Goal: Transaction & Acquisition: Purchase product/service

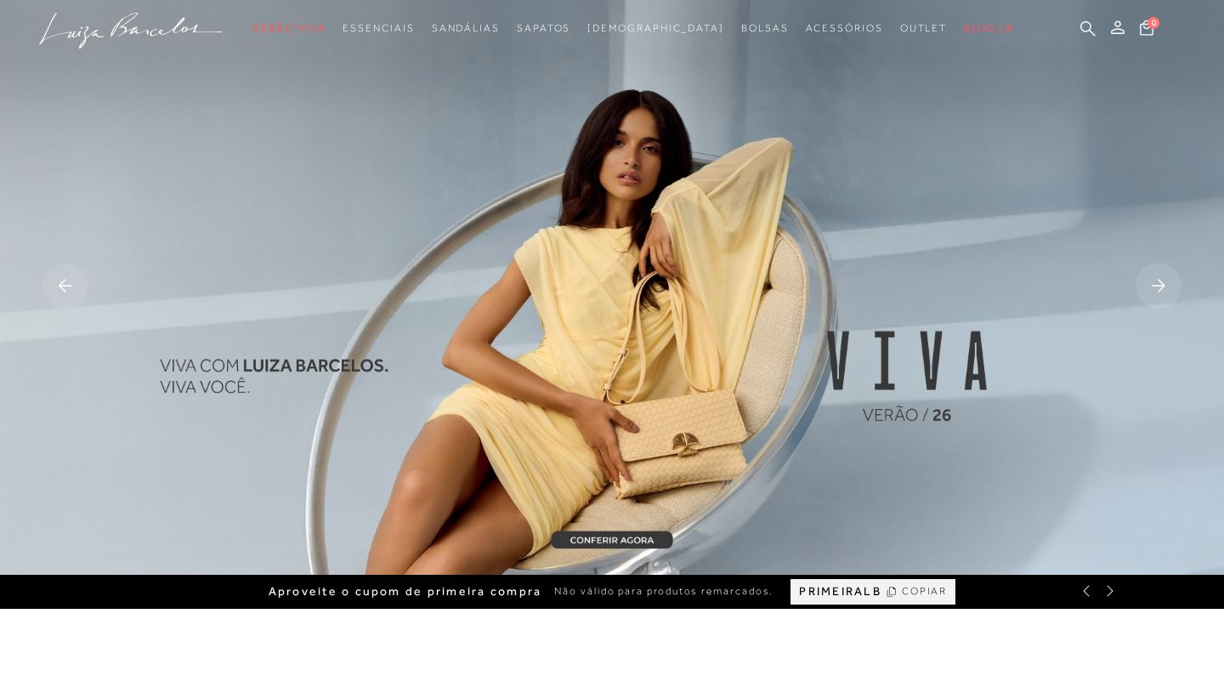
click at [661, 370] on img at bounding box center [612, 287] width 1224 height 575
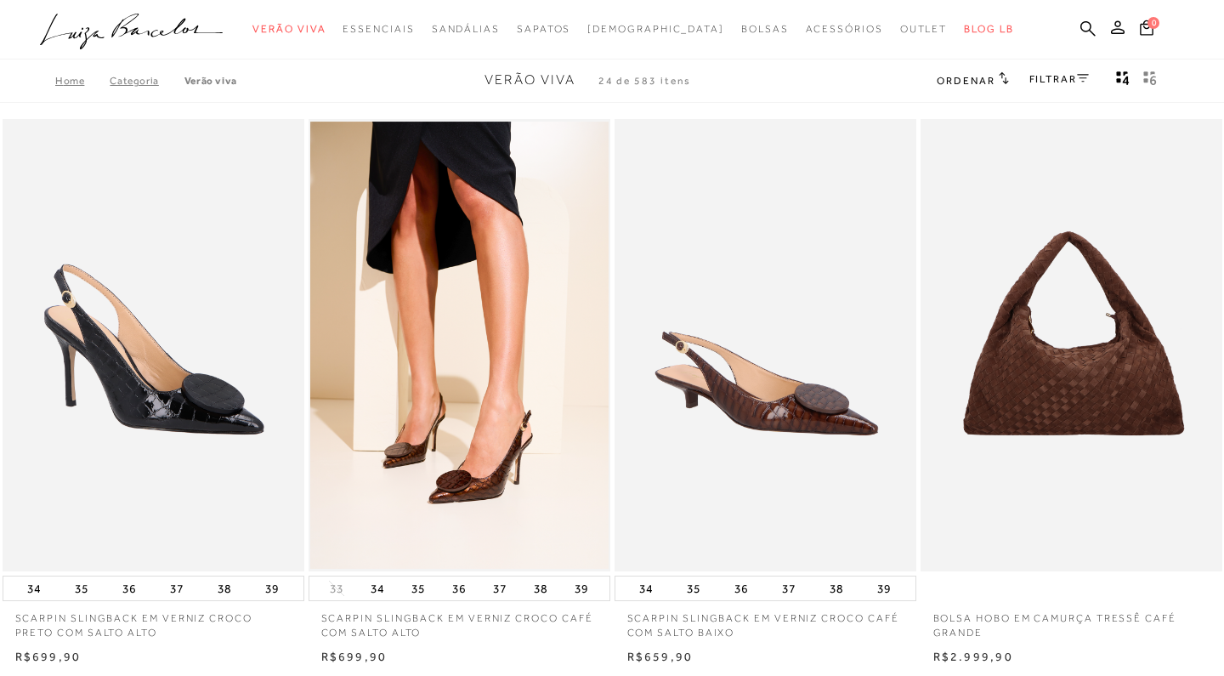
click at [688, 616] on p "SCARPIN SLINGBACK EM VERNIZ CROCO CAFÉ COM SALTO BAIXO" at bounding box center [766, 620] width 302 height 39
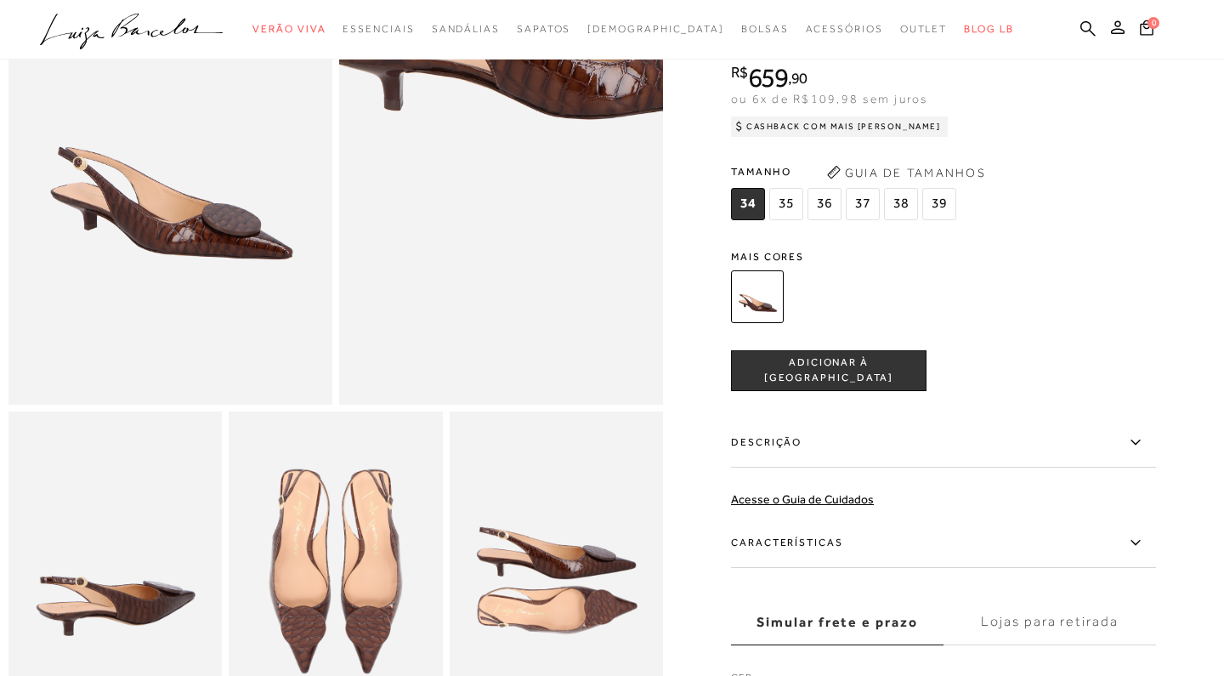
scroll to position [207, 0]
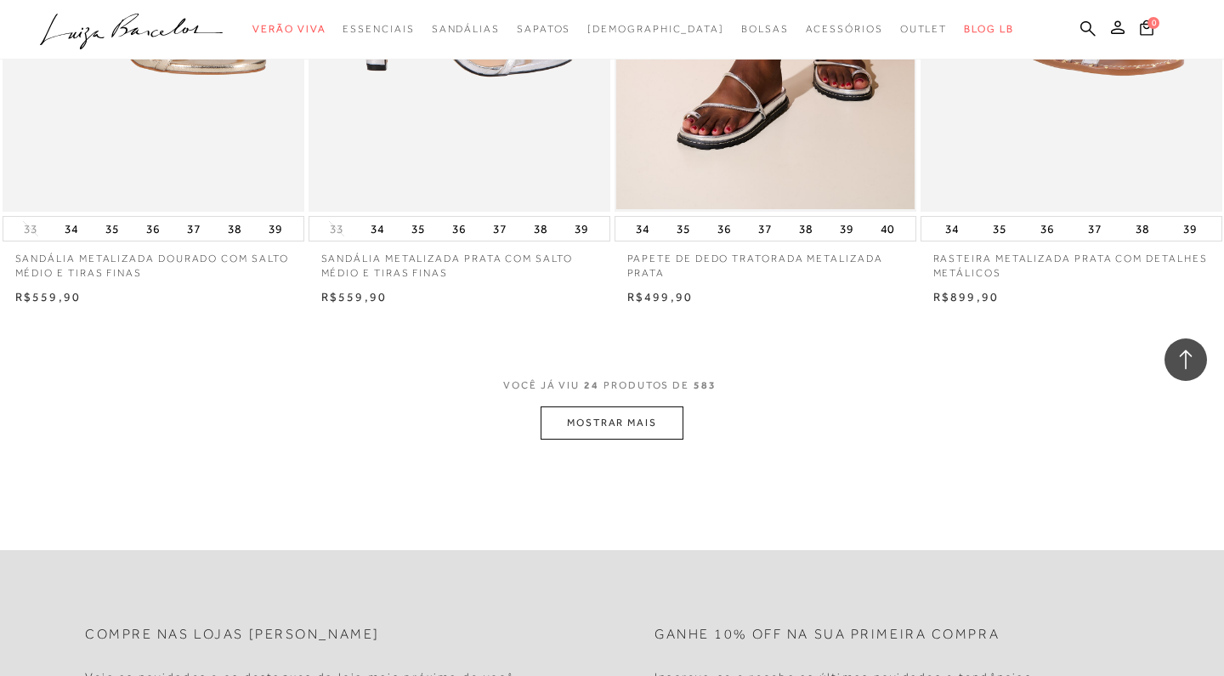
scroll to position [3216, 0]
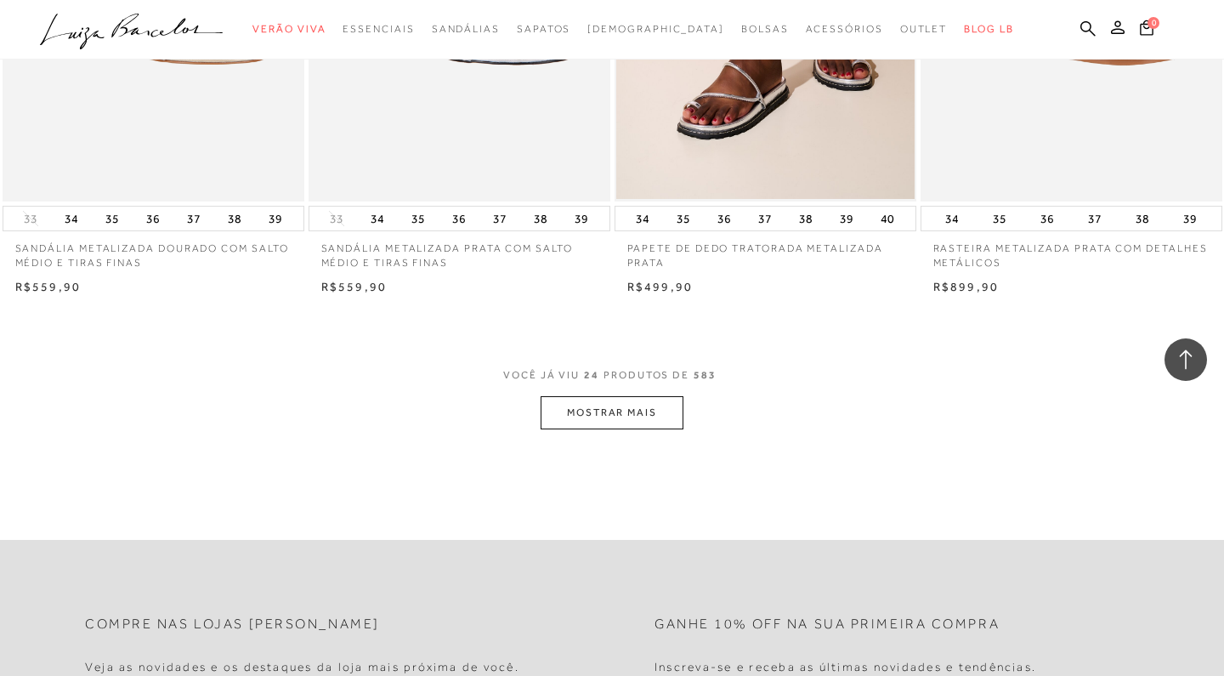
click at [615, 401] on button "MOSTRAR MAIS" at bounding box center [612, 412] width 143 height 33
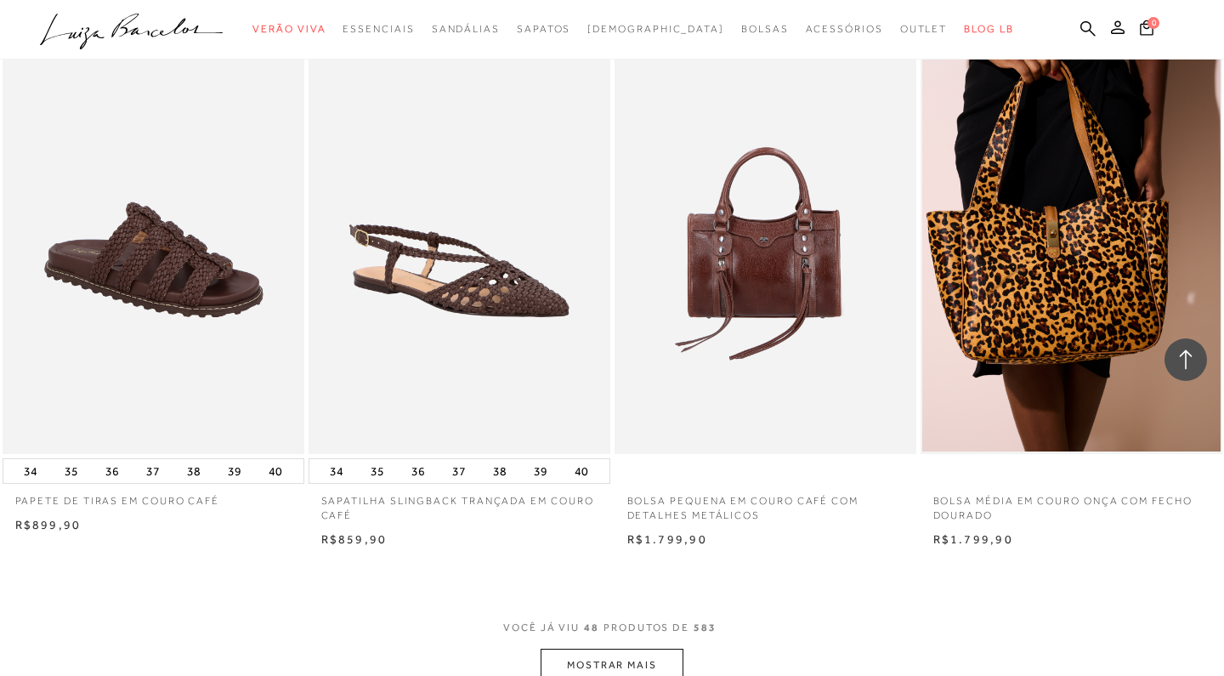
scroll to position [6360, 0]
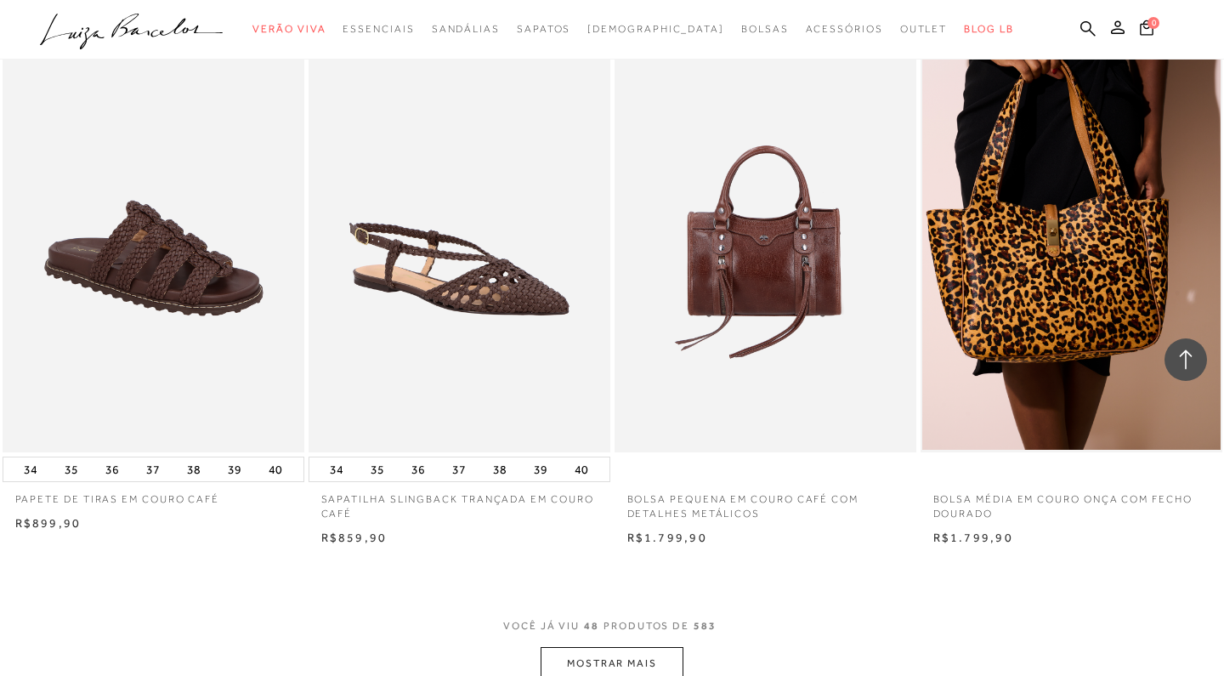
click at [620, 650] on button "MOSTRAR MAIS" at bounding box center [612, 663] width 143 height 33
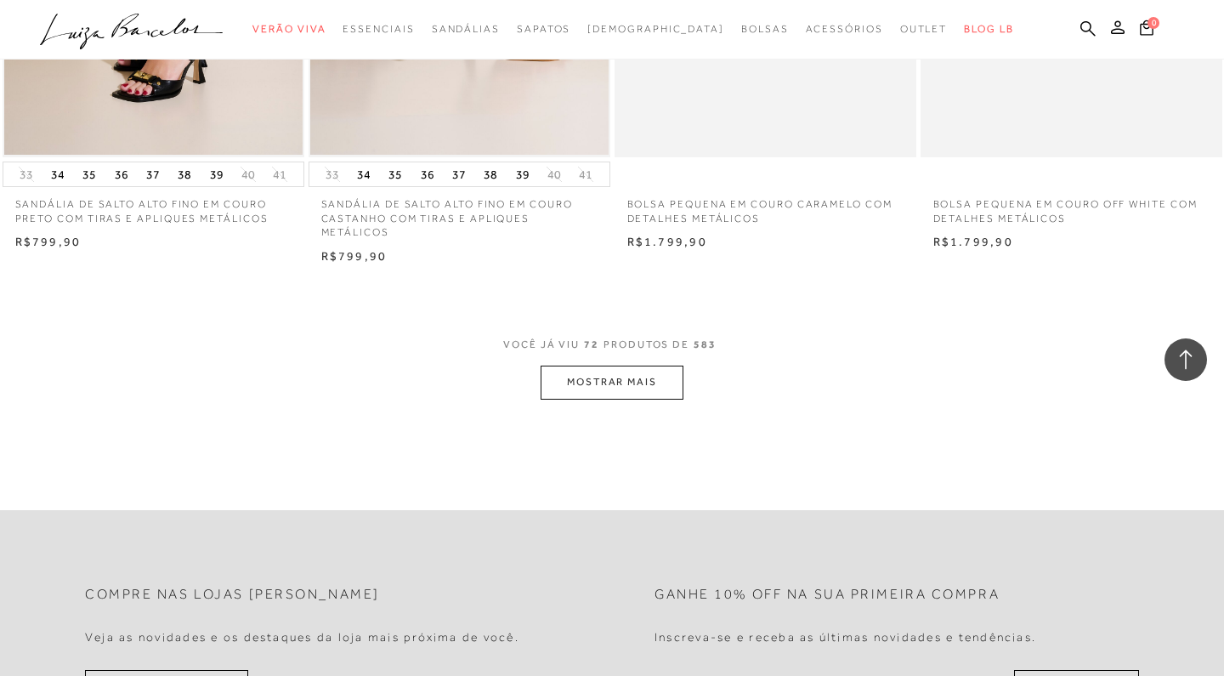
scroll to position [10055, 0]
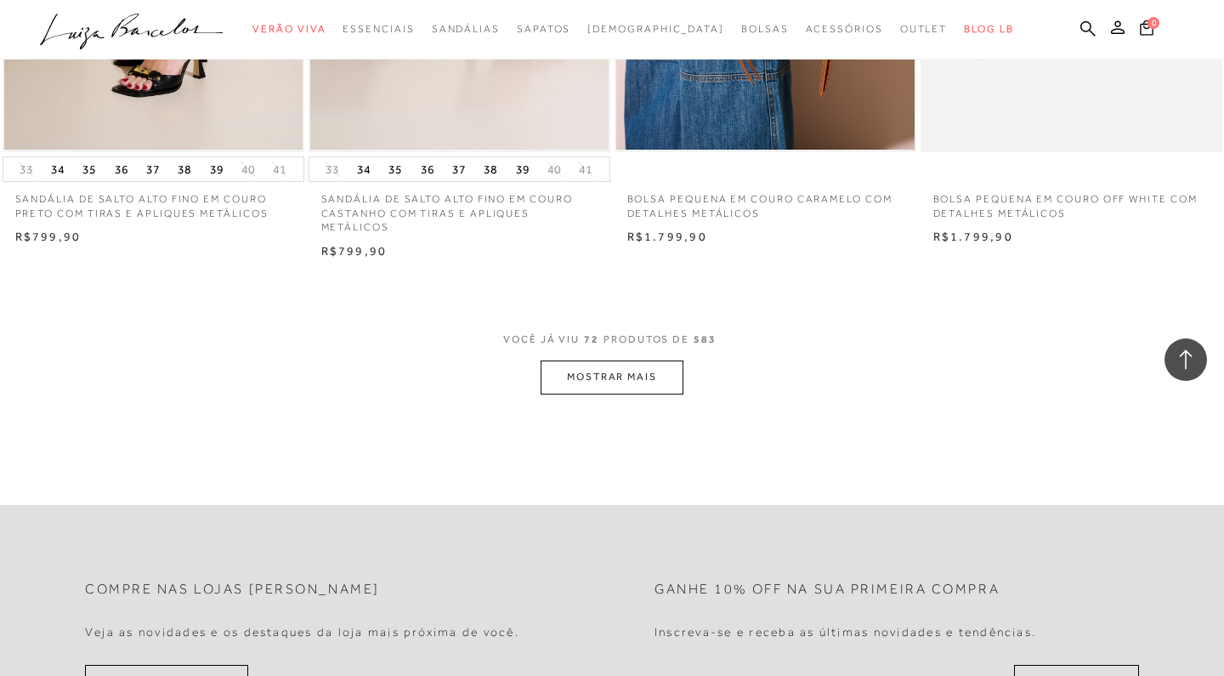
click at [614, 361] on button "MOSTRAR MAIS" at bounding box center [612, 377] width 143 height 33
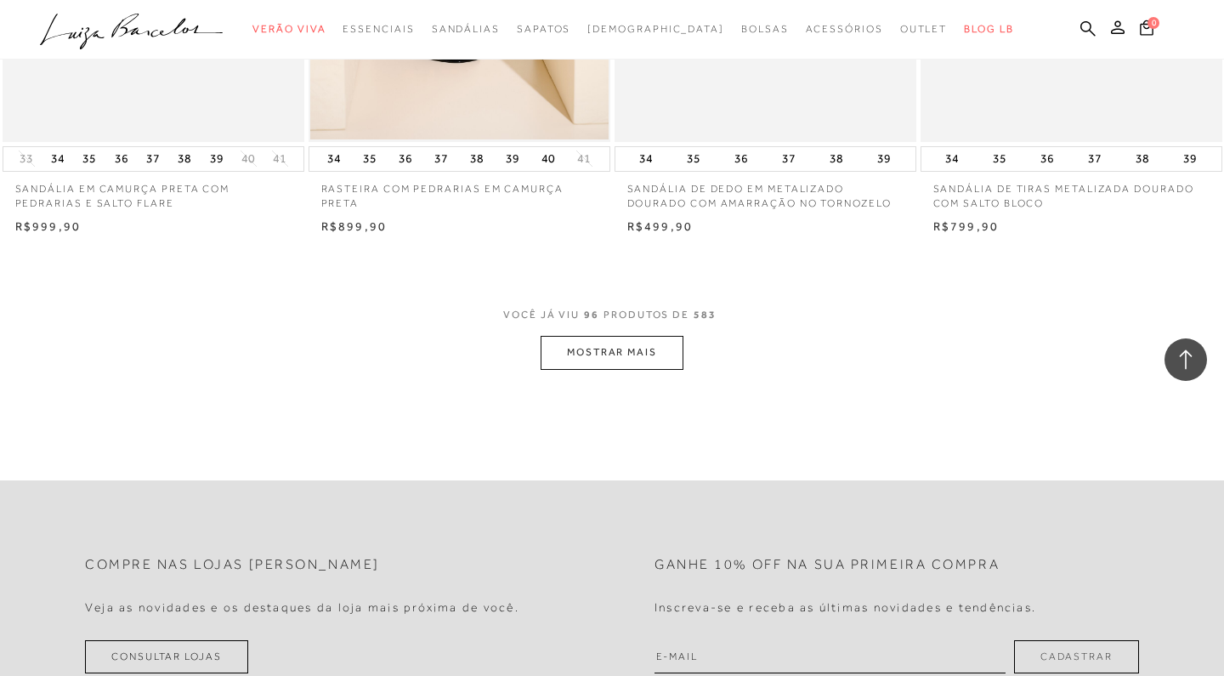
scroll to position [13466, 0]
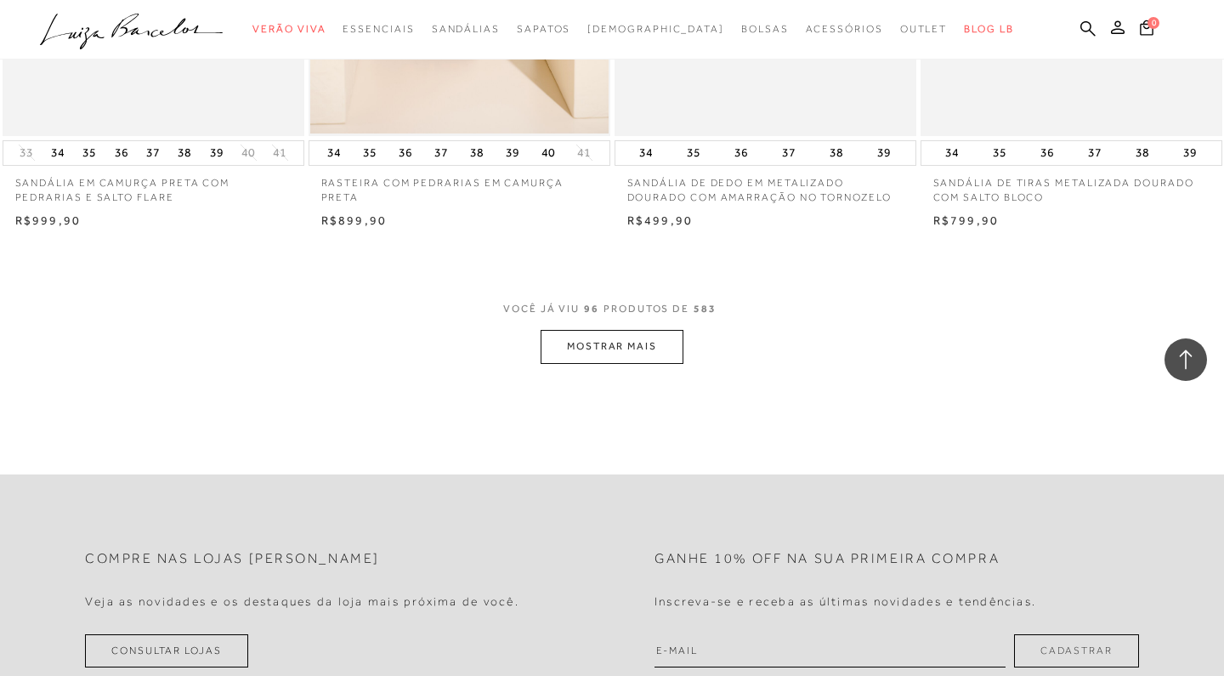
click at [614, 330] on button "MOSTRAR MAIS" at bounding box center [612, 346] width 143 height 33
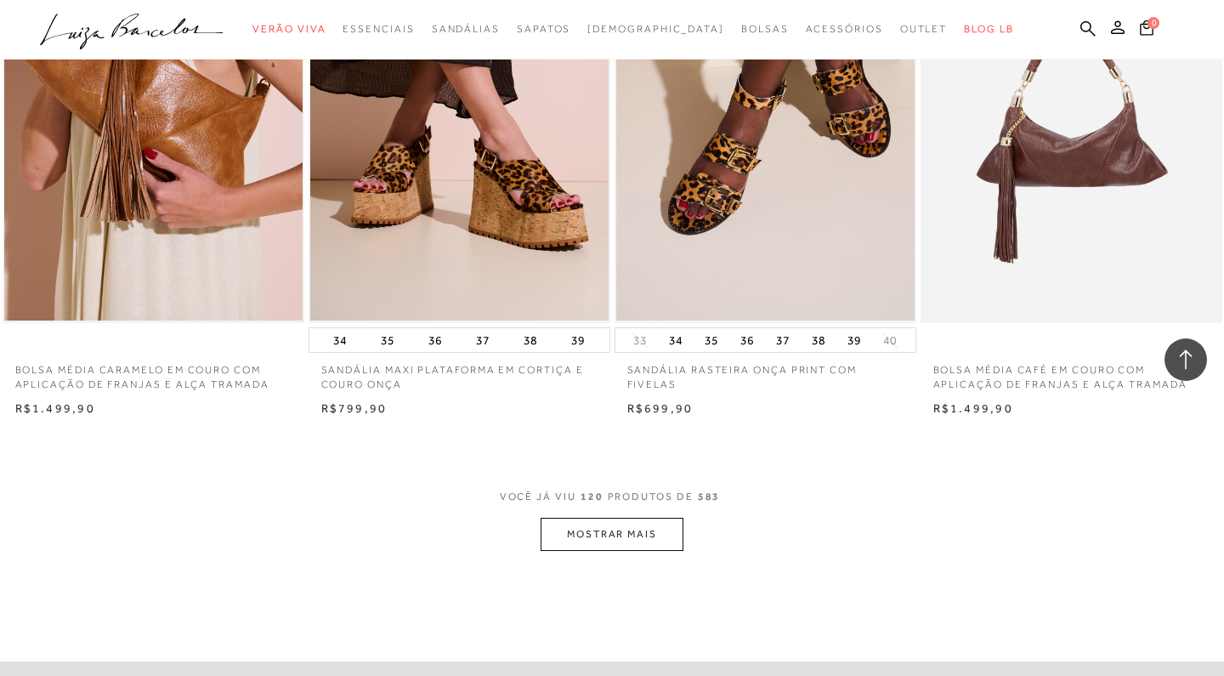
scroll to position [16675, 0]
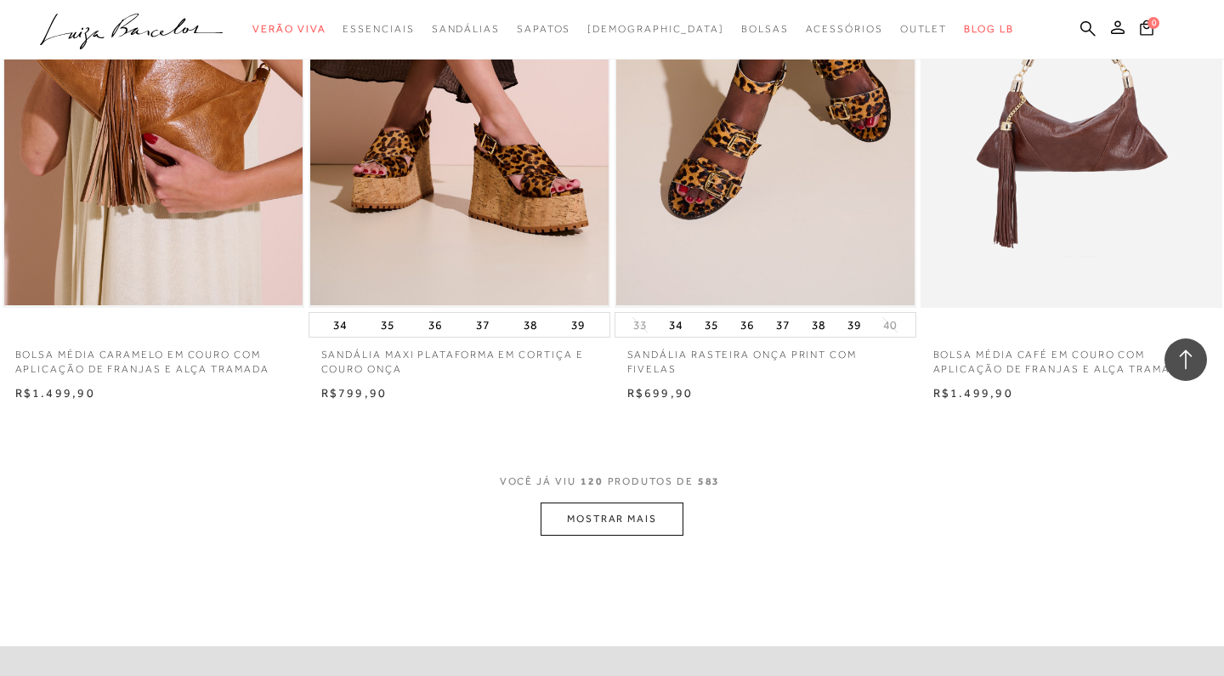
click at [609, 502] on button "MOSTRAR MAIS" at bounding box center [612, 518] width 143 height 33
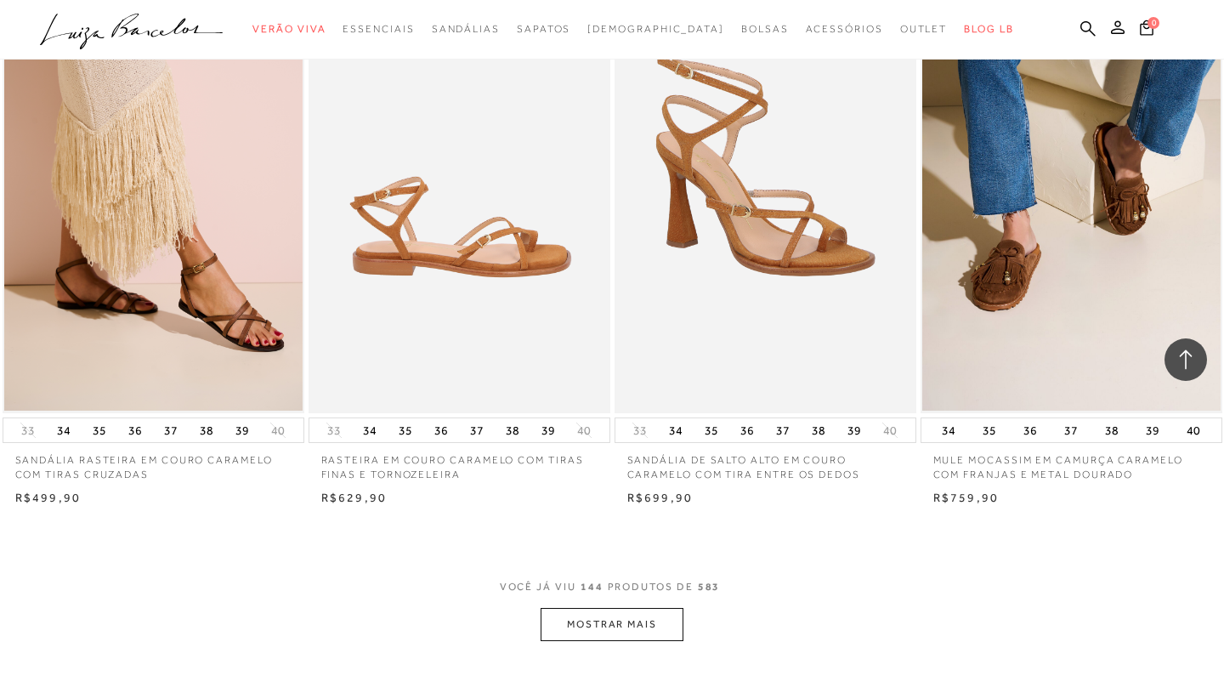
scroll to position [19966, 0]
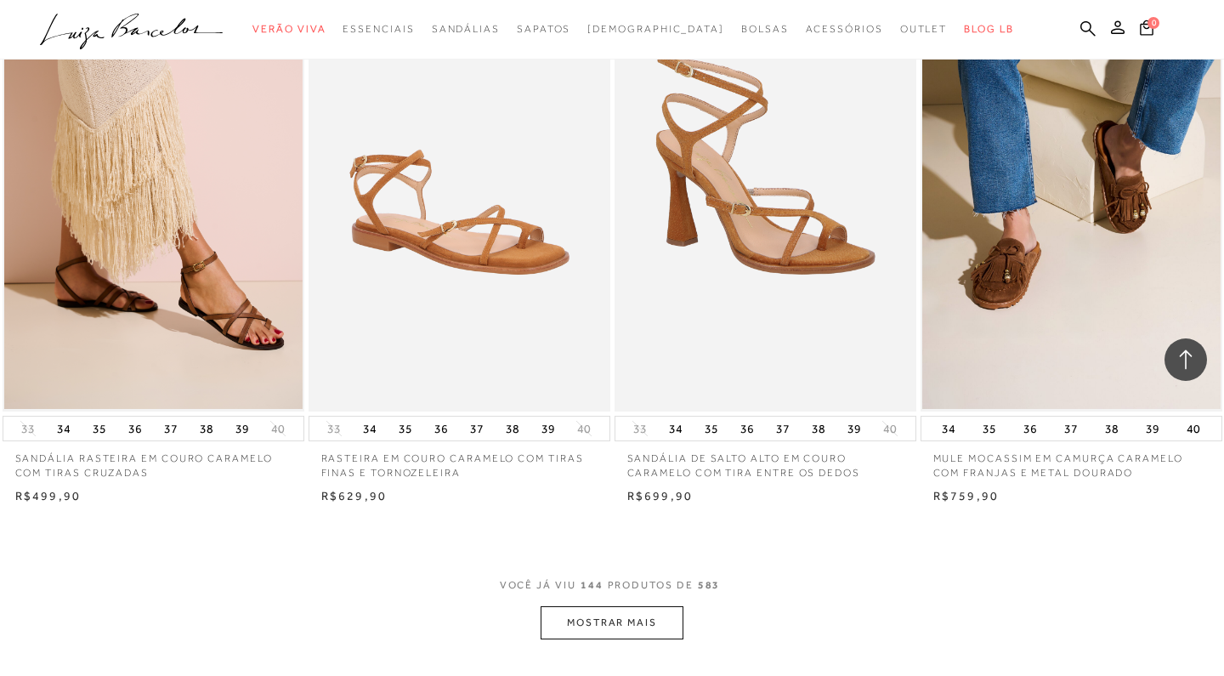
click at [618, 606] on button "MOSTRAR MAIS" at bounding box center [612, 622] width 143 height 33
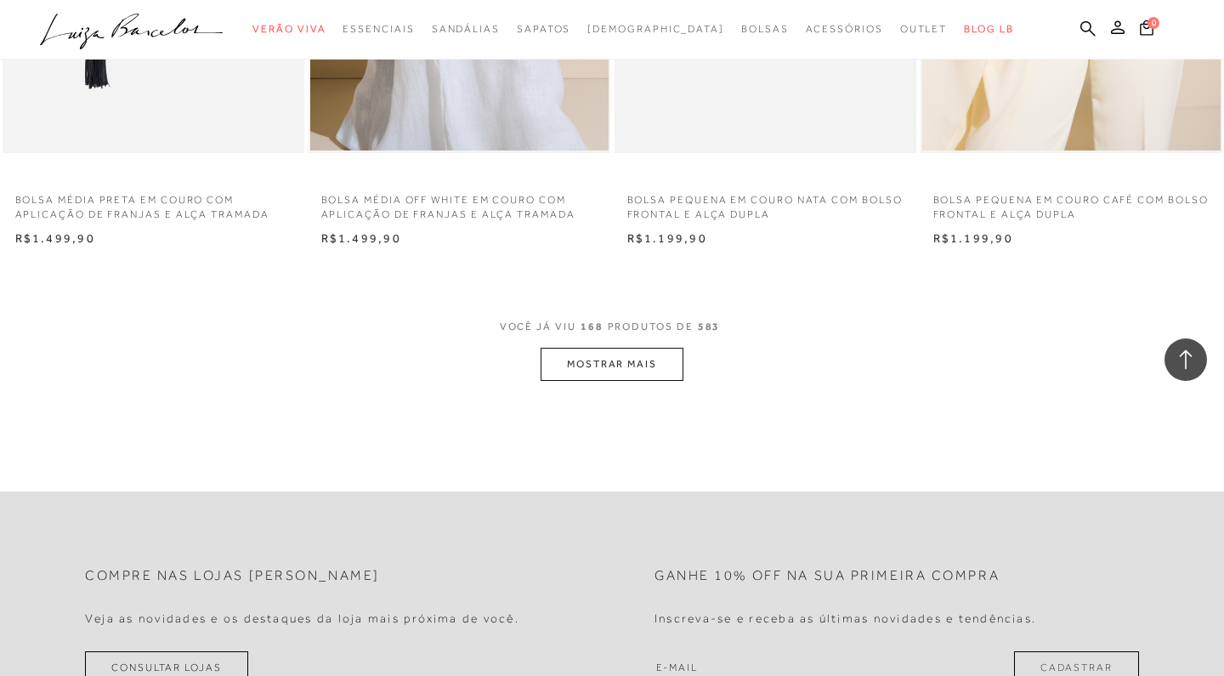
scroll to position [23610, 0]
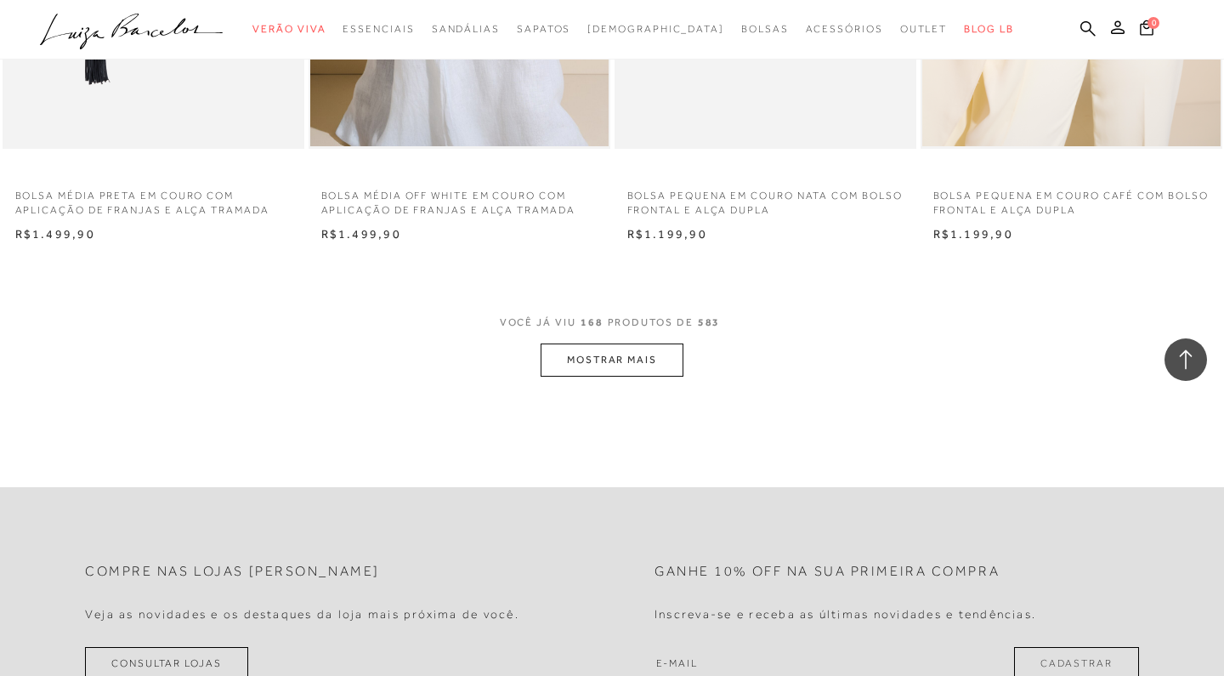
click at [610, 344] on button "MOSTRAR MAIS" at bounding box center [612, 360] width 143 height 33
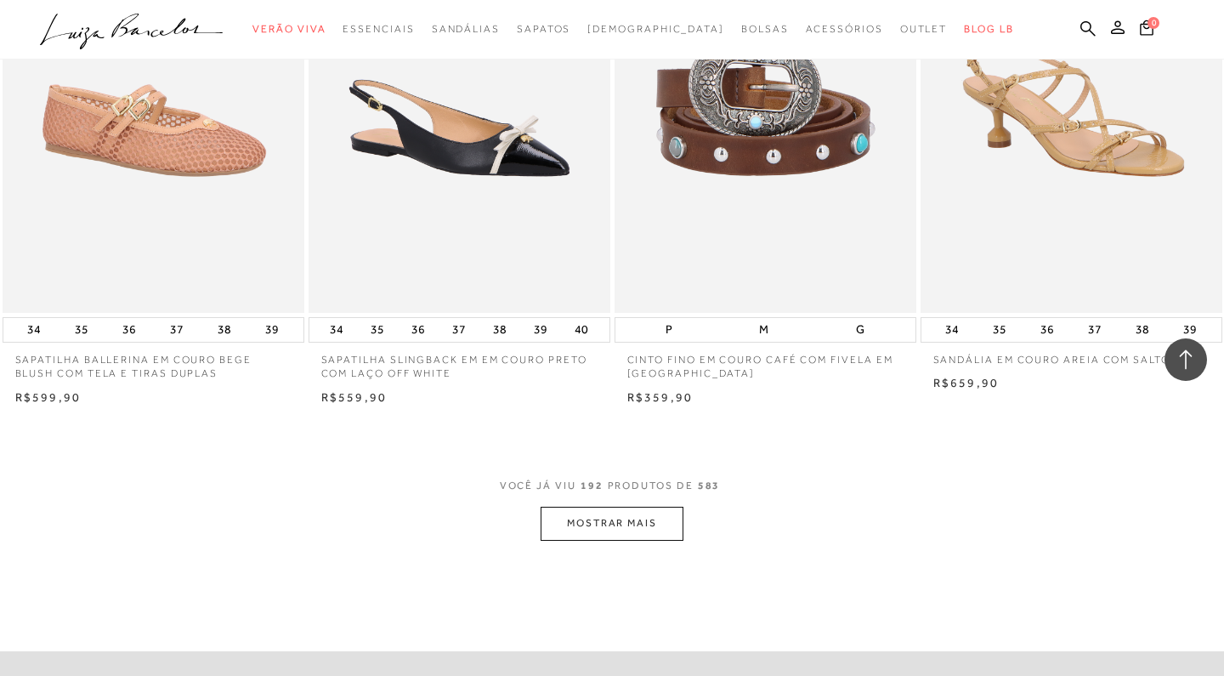
scroll to position [26914, 0]
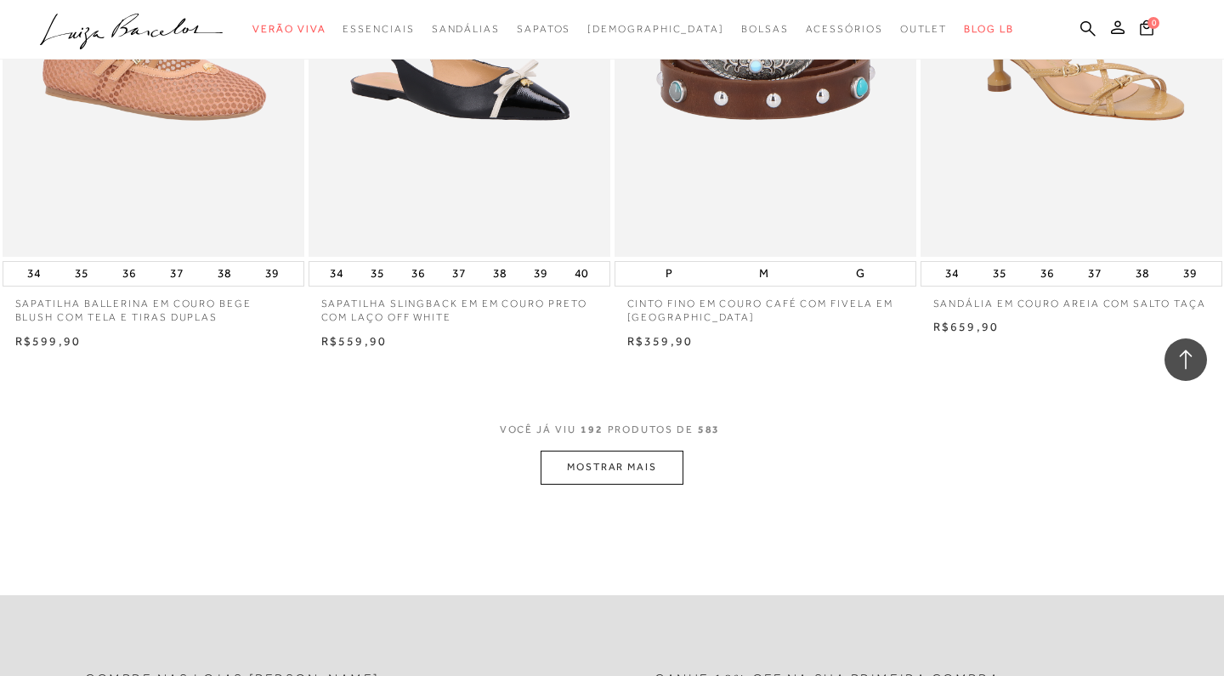
click at [633, 451] on button "MOSTRAR MAIS" at bounding box center [612, 467] width 143 height 33
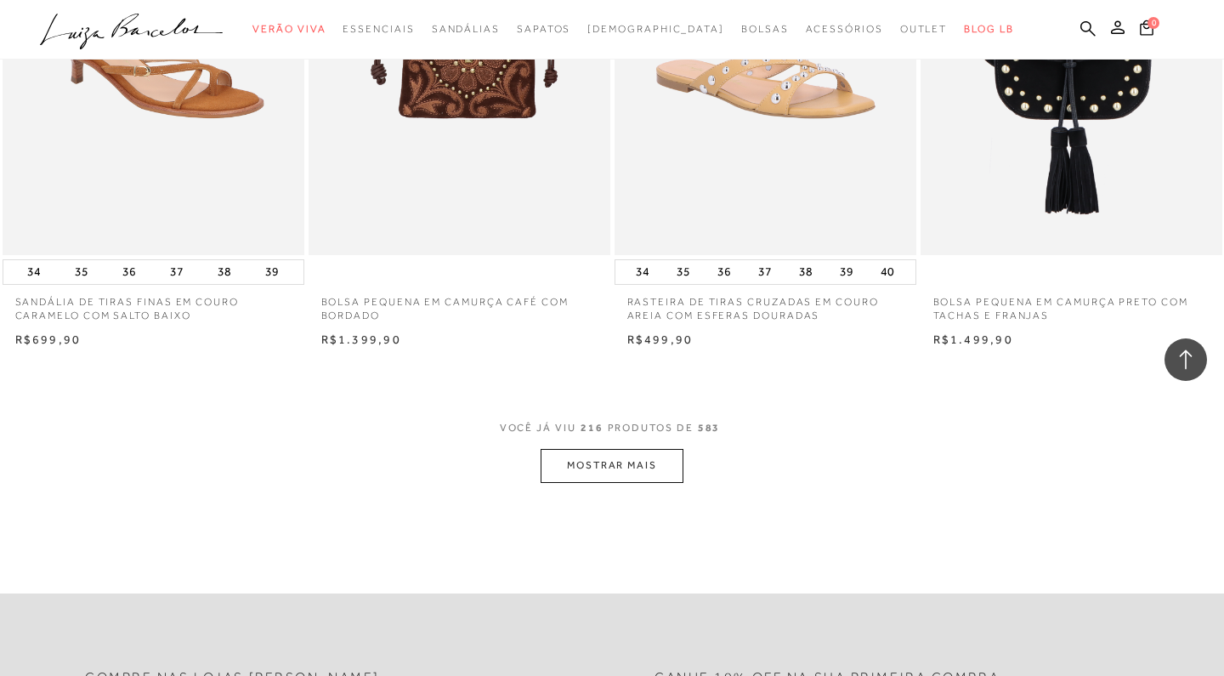
scroll to position [30323, 0]
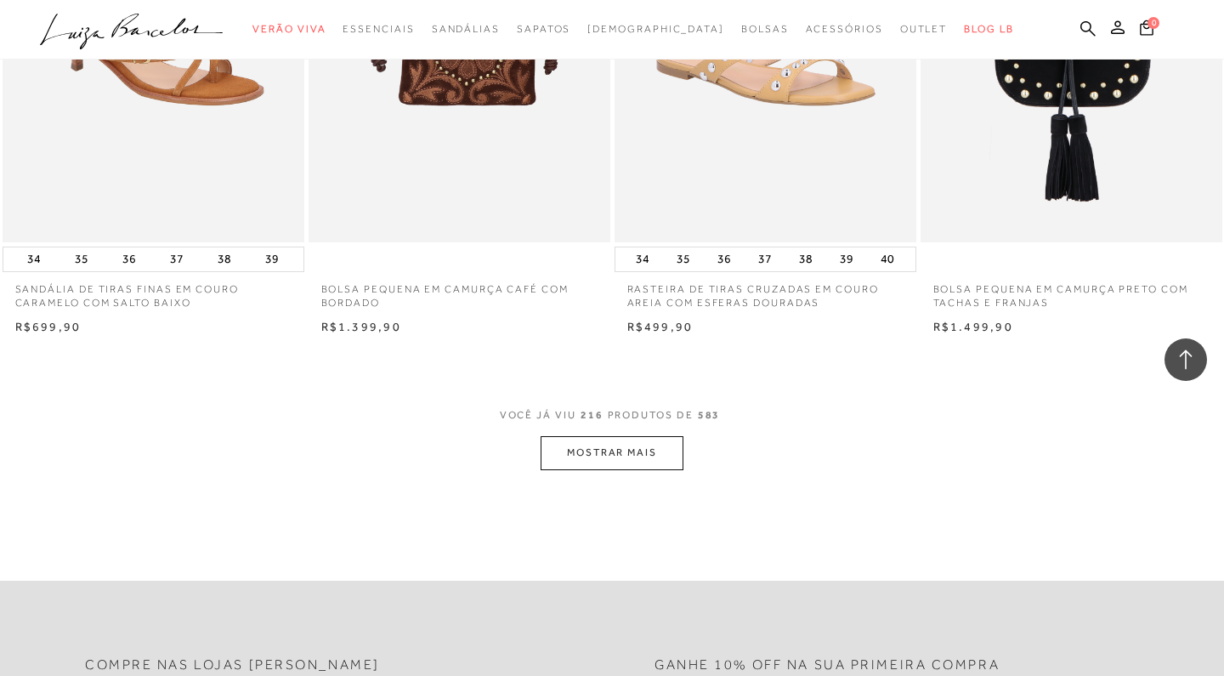
click at [632, 436] on button "MOSTRAR MAIS" at bounding box center [612, 452] width 143 height 33
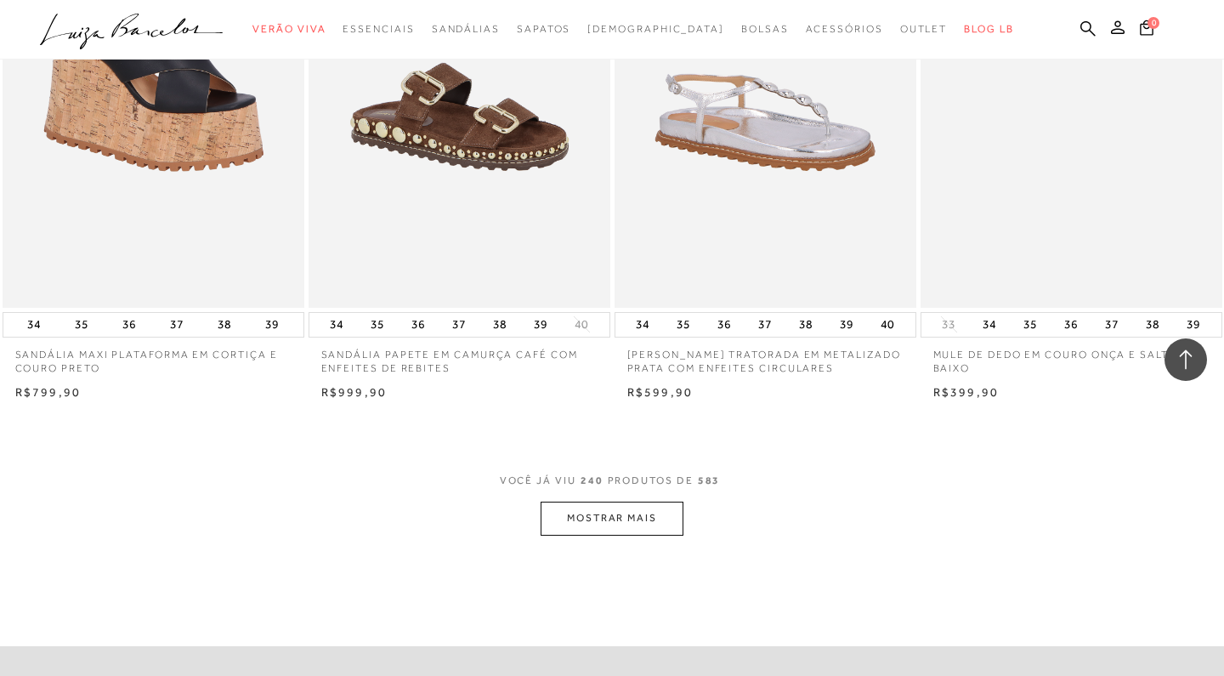
scroll to position [33655, 0]
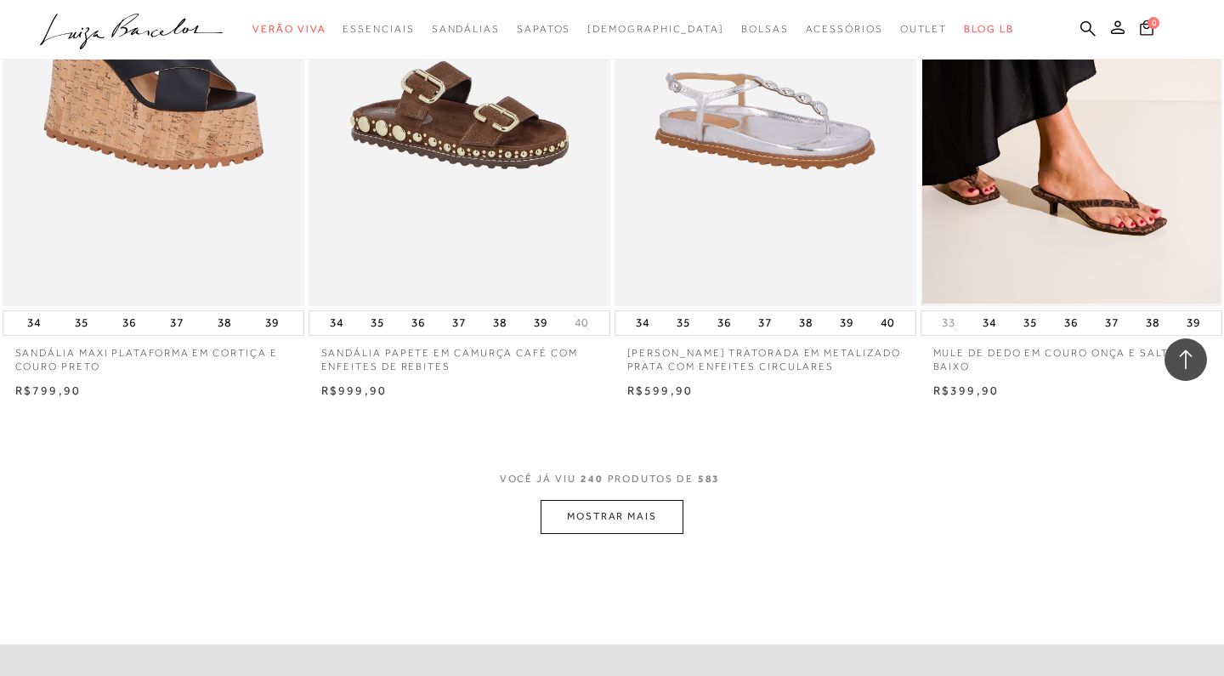
click at [620, 500] on button "MOSTRAR MAIS" at bounding box center [612, 516] width 143 height 33
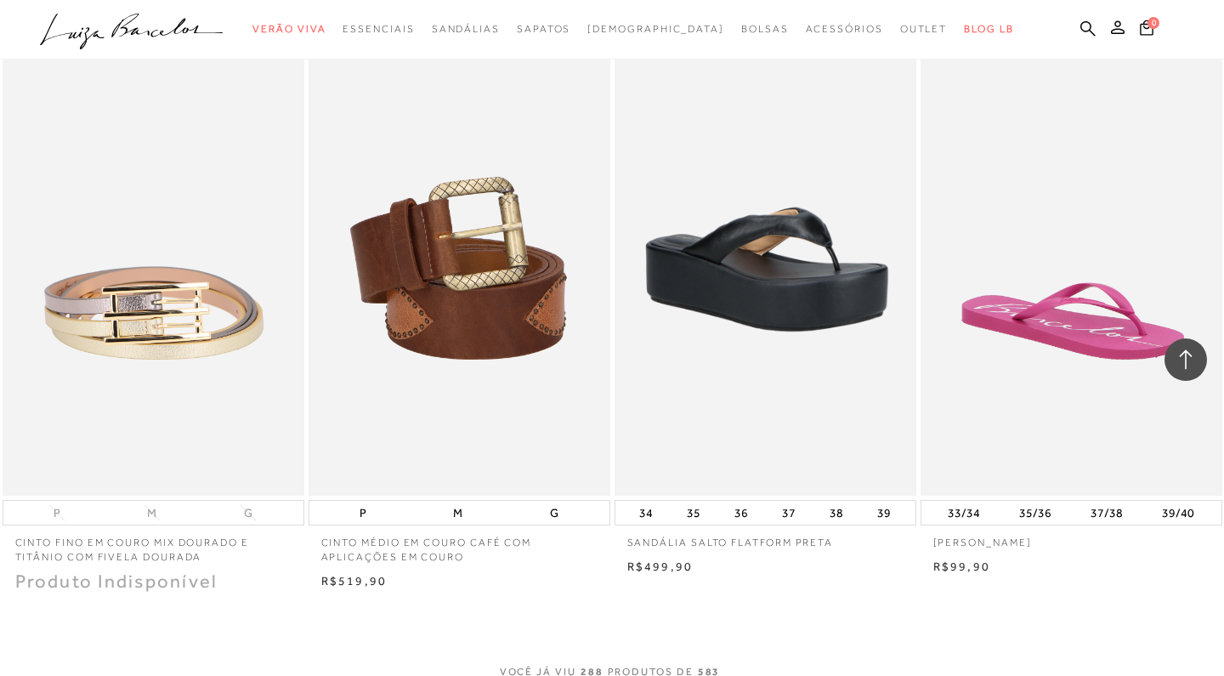
scroll to position [40418, 0]
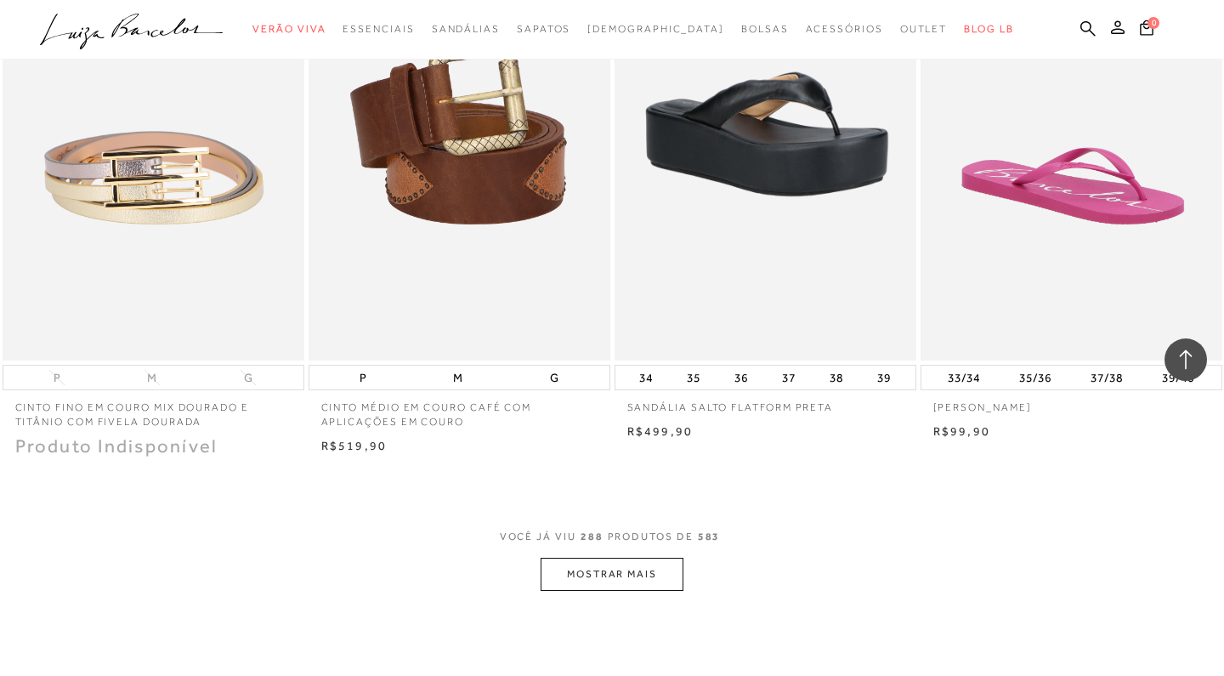
click at [628, 558] on button "MOSTRAR MAIS" at bounding box center [612, 574] width 143 height 33
